Goal: Task Accomplishment & Management: Use online tool/utility

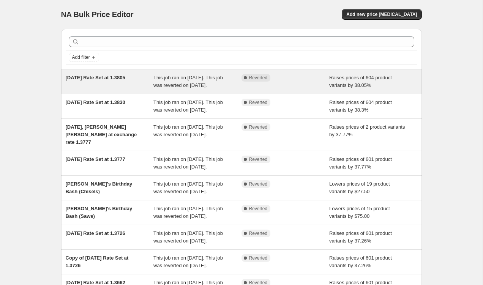
click at [281, 89] on div "Complete Reverted" at bounding box center [285, 81] width 88 height 15
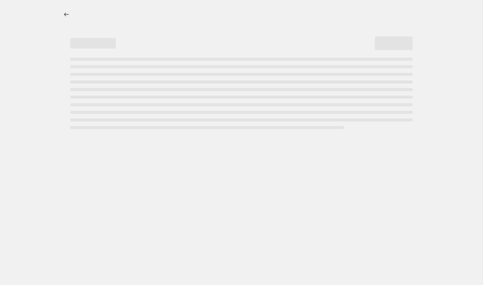
select select "percentage"
select select "not_equal"
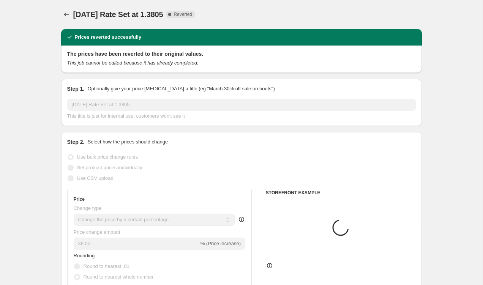
select select "tag"
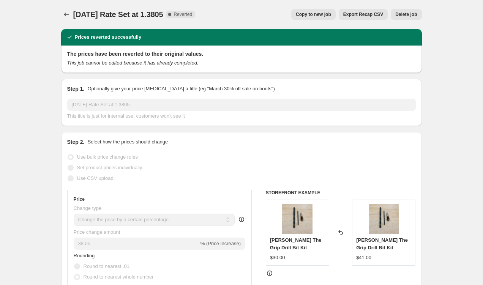
click at [322, 16] on span "Copy to new job" at bounding box center [313, 14] width 35 height 6
select select "percentage"
select select "tag"
select select "not_equal"
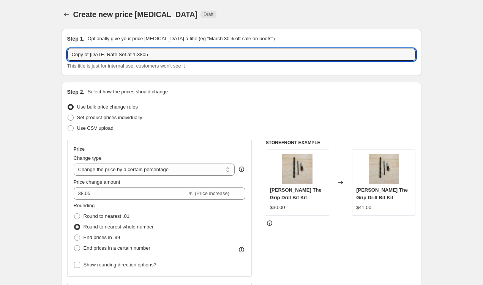
drag, startPoint x: 91, startPoint y: 56, endPoint x: -47, endPoint y: 20, distance: 142.6
click at [0, 20] on html "Home Settings Plans Skip to content Create new price [MEDICAL_DATA]. This page …" at bounding box center [241, 142] width 483 height 285
click at [102, 55] on input "[DATE] Rate Set at 1.3805" at bounding box center [241, 55] width 348 height 12
click at [205, 52] on input "[DATE] Rate Set at 1.3805" at bounding box center [241, 55] width 348 height 12
type input "[DATE] Rate Set at 1.3931"
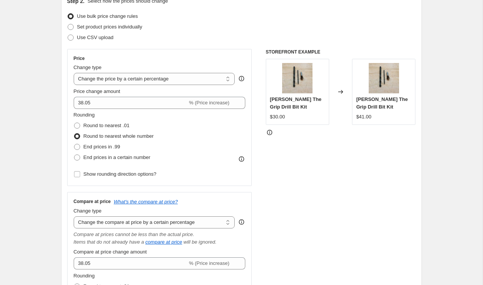
scroll to position [99, 0]
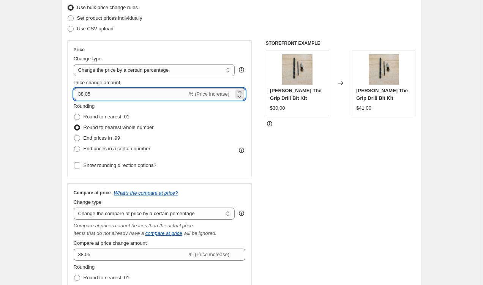
drag, startPoint x: 93, startPoint y: 95, endPoint x: 81, endPoint y: 95, distance: 12.1
click at [81, 95] on input "38.05" at bounding box center [131, 94] width 114 height 12
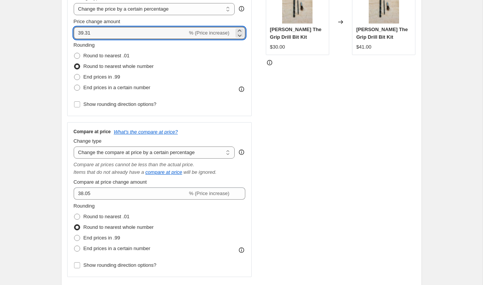
scroll to position [164, 0]
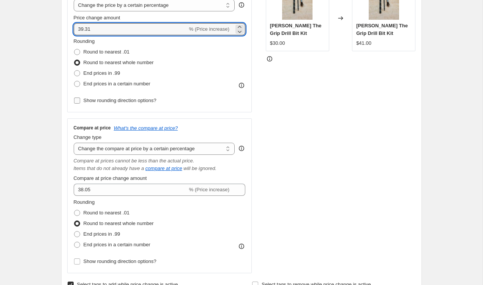
type input "39.31"
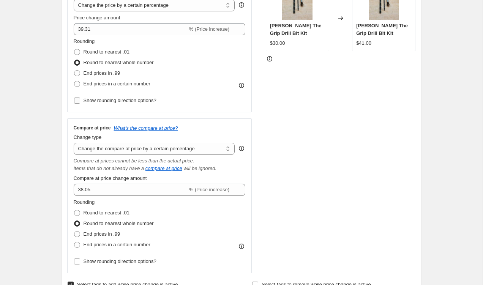
click at [122, 98] on span "Show rounding direction options?" at bounding box center [120, 101] width 73 height 6
click at [80, 98] on input "Show rounding direction options?" at bounding box center [77, 101] width 6 height 6
checkbox input "true"
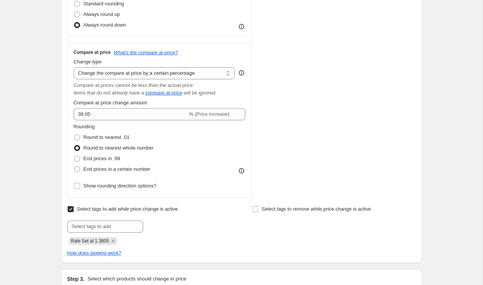
scroll to position [287, 0]
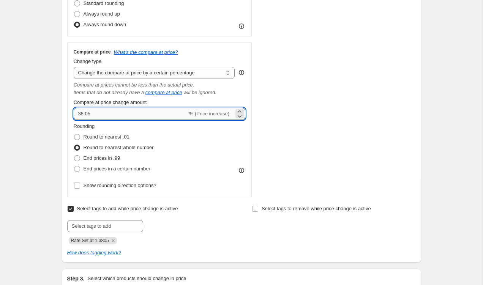
click at [94, 115] on input "38.05" at bounding box center [131, 114] width 114 height 12
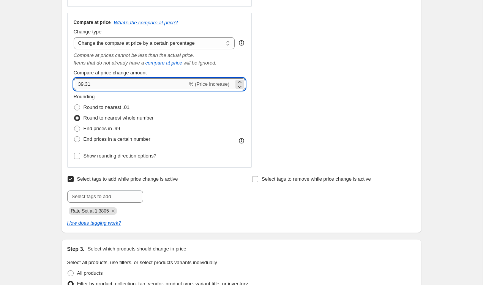
scroll to position [320, 0]
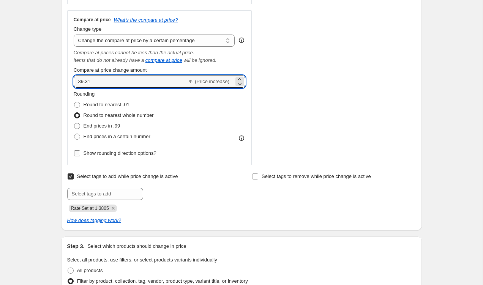
type input "39.31"
click at [76, 153] on input "Show rounding direction options?" at bounding box center [77, 153] width 6 height 6
checkbox input "true"
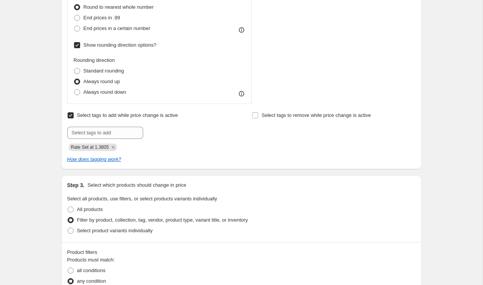
scroll to position [430, 0]
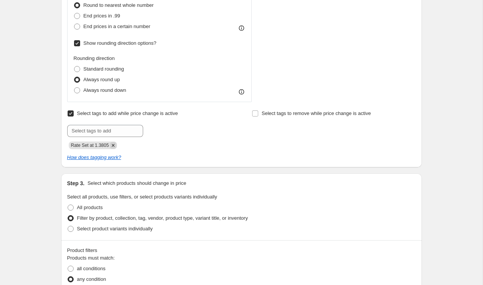
click at [114, 145] on icon "Remove Rate Set at 1.3805" at bounding box center [113, 145] width 3 height 3
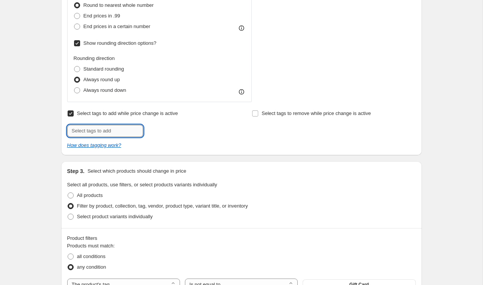
click at [112, 134] on input "text" at bounding box center [105, 131] width 76 height 12
type input "Rate Set at 1.3931"
click at [159, 132] on span "Add Rate Set at ..." at bounding box center [169, 130] width 39 height 6
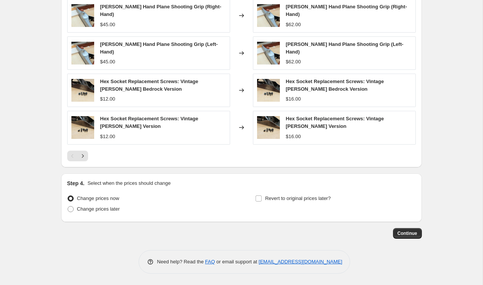
scroll to position [818, 0]
click at [261, 200] on input "Revert to original prices later?" at bounding box center [258, 198] width 6 height 6
checkbox input "true"
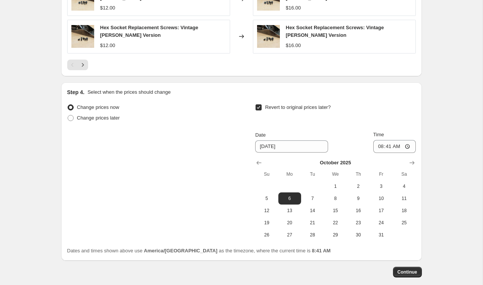
scroll to position [938, 0]
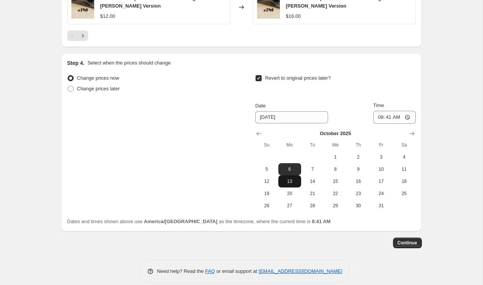
click at [290, 177] on button "13" at bounding box center [289, 181] width 23 height 12
type input "[DATE]"
click at [390, 119] on input "08:41" at bounding box center [394, 117] width 43 height 13
type input "09:41"
type input "08:00"
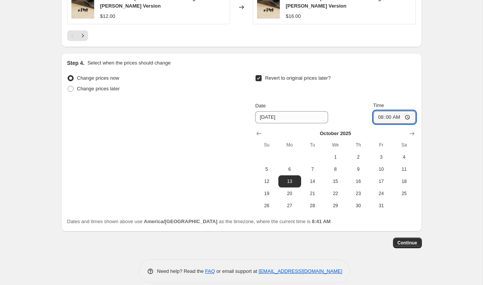
click at [409, 244] on span "Continue" at bounding box center [407, 243] width 20 height 6
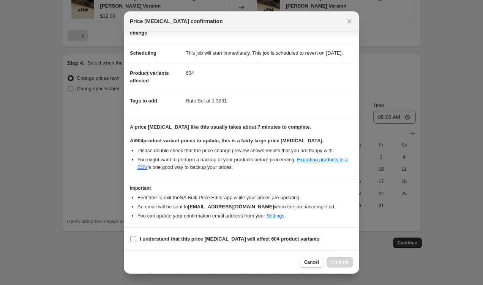
scroll to position [57, 0]
click at [163, 236] on b "I understand that this price [MEDICAL_DATA] will affect 604 product variants" at bounding box center [230, 239] width 180 height 6
click at [136, 236] on input "I understand that this price [MEDICAL_DATA] will affect 604 product variants" at bounding box center [133, 239] width 6 height 6
checkbox input "true"
click at [346, 263] on span "Confirm" at bounding box center [339, 262] width 17 height 6
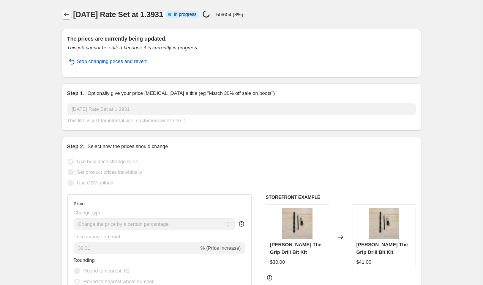
click at [65, 14] on icon "Price change jobs" at bounding box center [67, 15] width 8 height 8
